Goal: Information Seeking & Learning: Learn about a topic

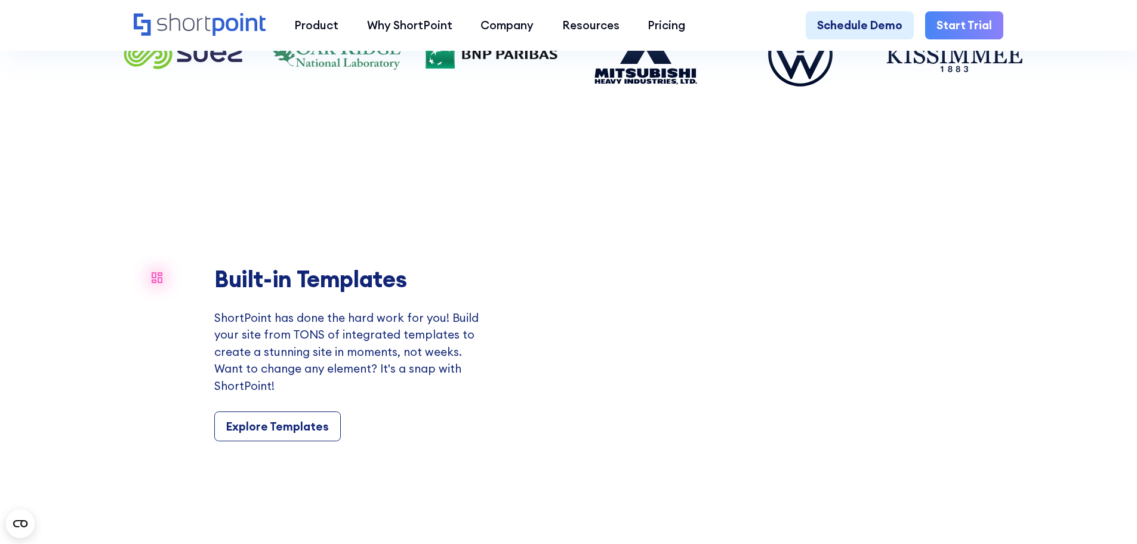
scroll to position [1313, 0]
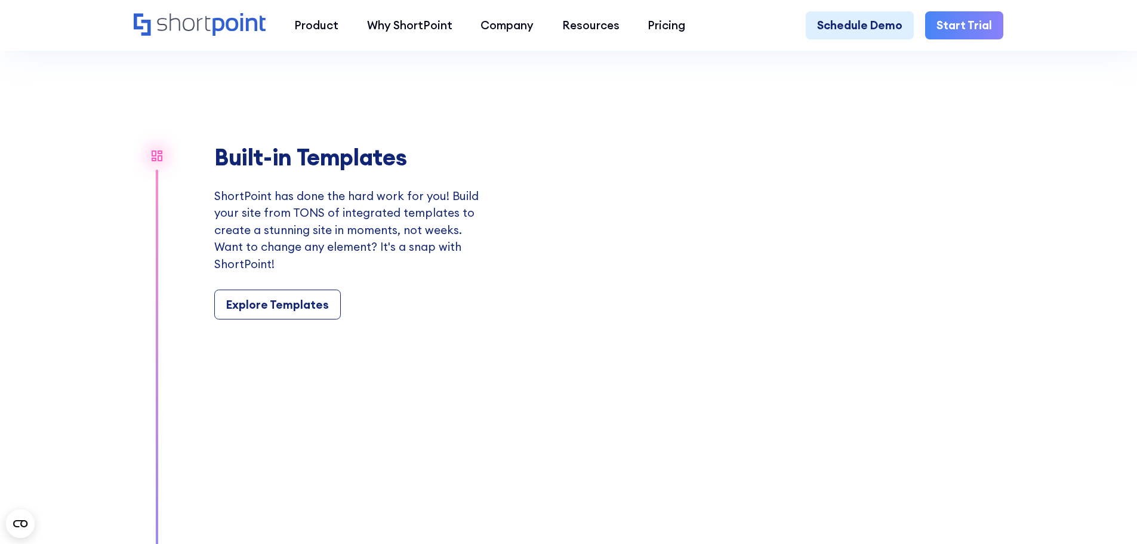
click at [389, 191] on div "Built-in Templates ShortPoint has done the hard work for you! Build your site f…" at bounding box center [347, 231] width 267 height 175
click at [389, 212] on p "ShortPoint has done the hard work for you! Build your site from TONS of integra…" at bounding box center [347, 229] width 267 height 85
click at [392, 217] on p "ShortPoint has done the hard work for you! Build your site from TONS of integra…" at bounding box center [347, 229] width 267 height 85
click at [402, 226] on p "ShortPoint has done the hard work for you! Build your site from TONS of integra…" at bounding box center [347, 229] width 267 height 85
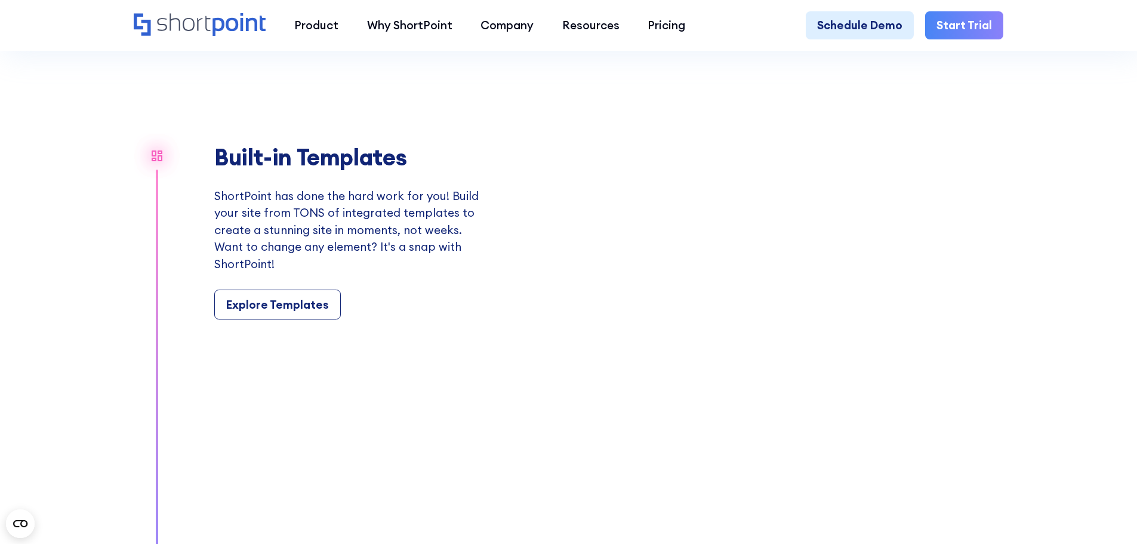
click at [402, 226] on p "ShortPoint has done the hard work for you! Build your site from TONS of integra…" at bounding box center [347, 229] width 267 height 85
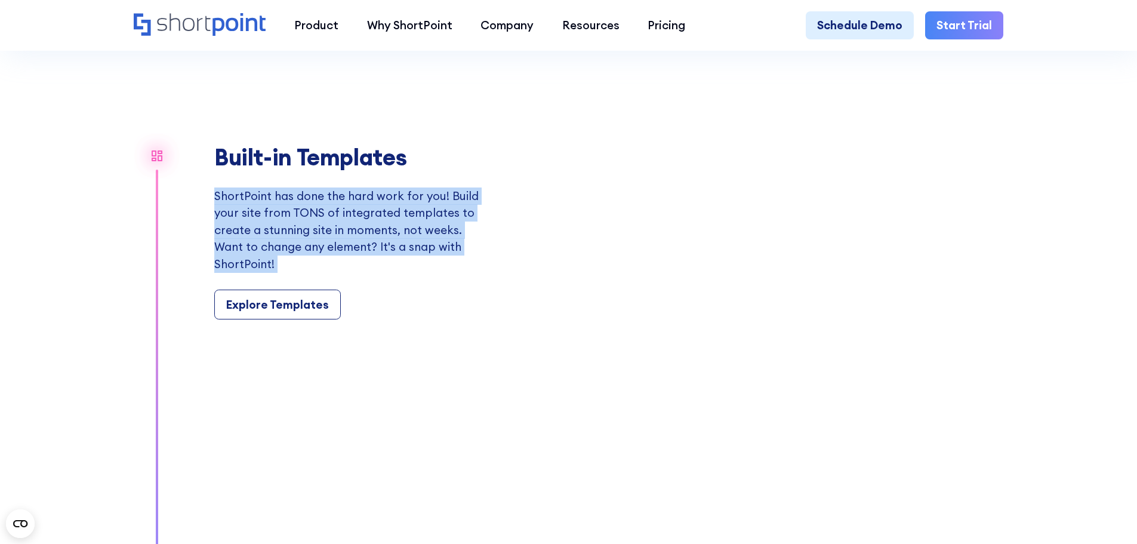
click at [402, 226] on p "ShortPoint has done the hard work for you! Build your site from TONS of integra…" at bounding box center [347, 229] width 267 height 85
